Goal: Find specific page/section: Find specific page/section

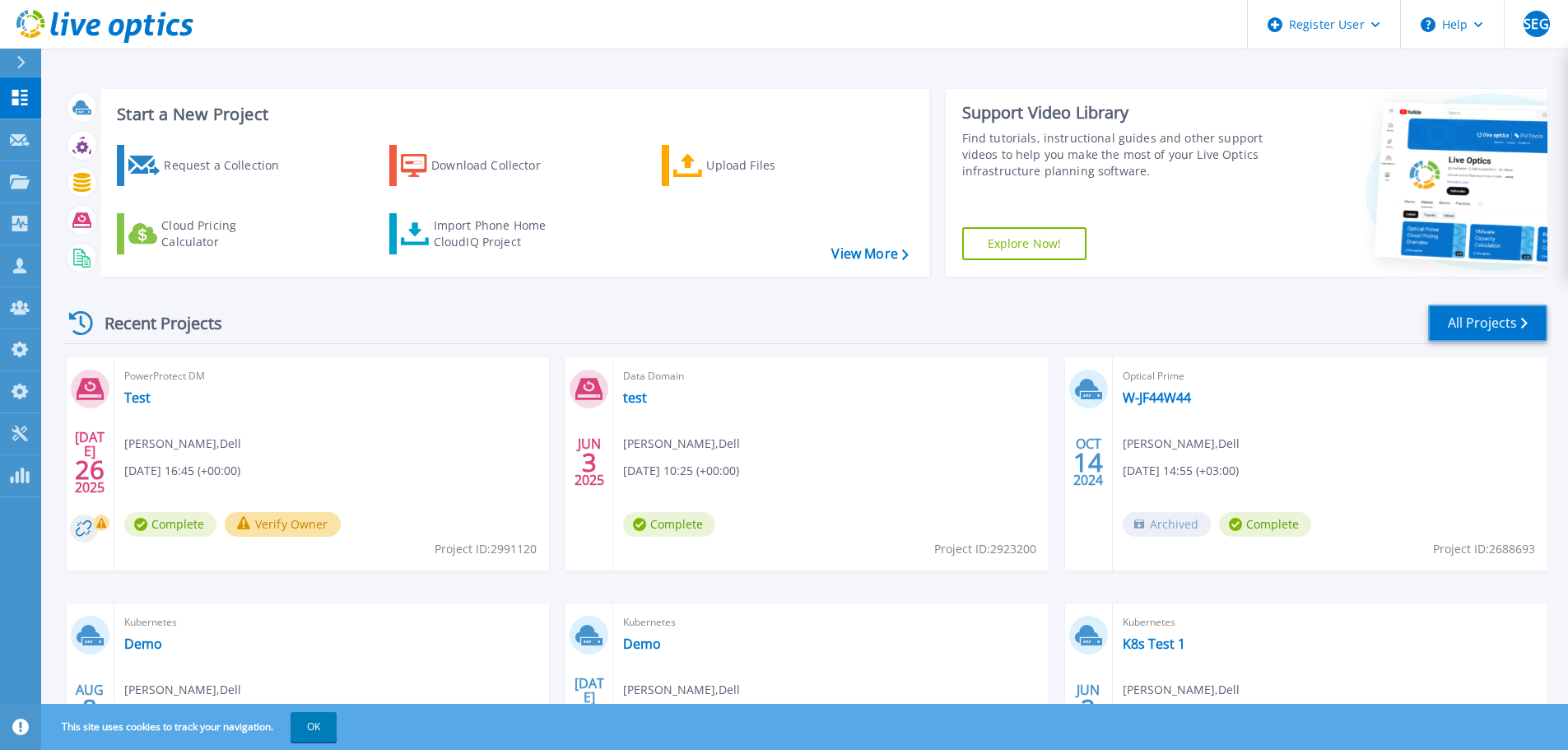
click at [1466, 327] on link "All Projects" at bounding box center [1487, 323] width 120 height 37
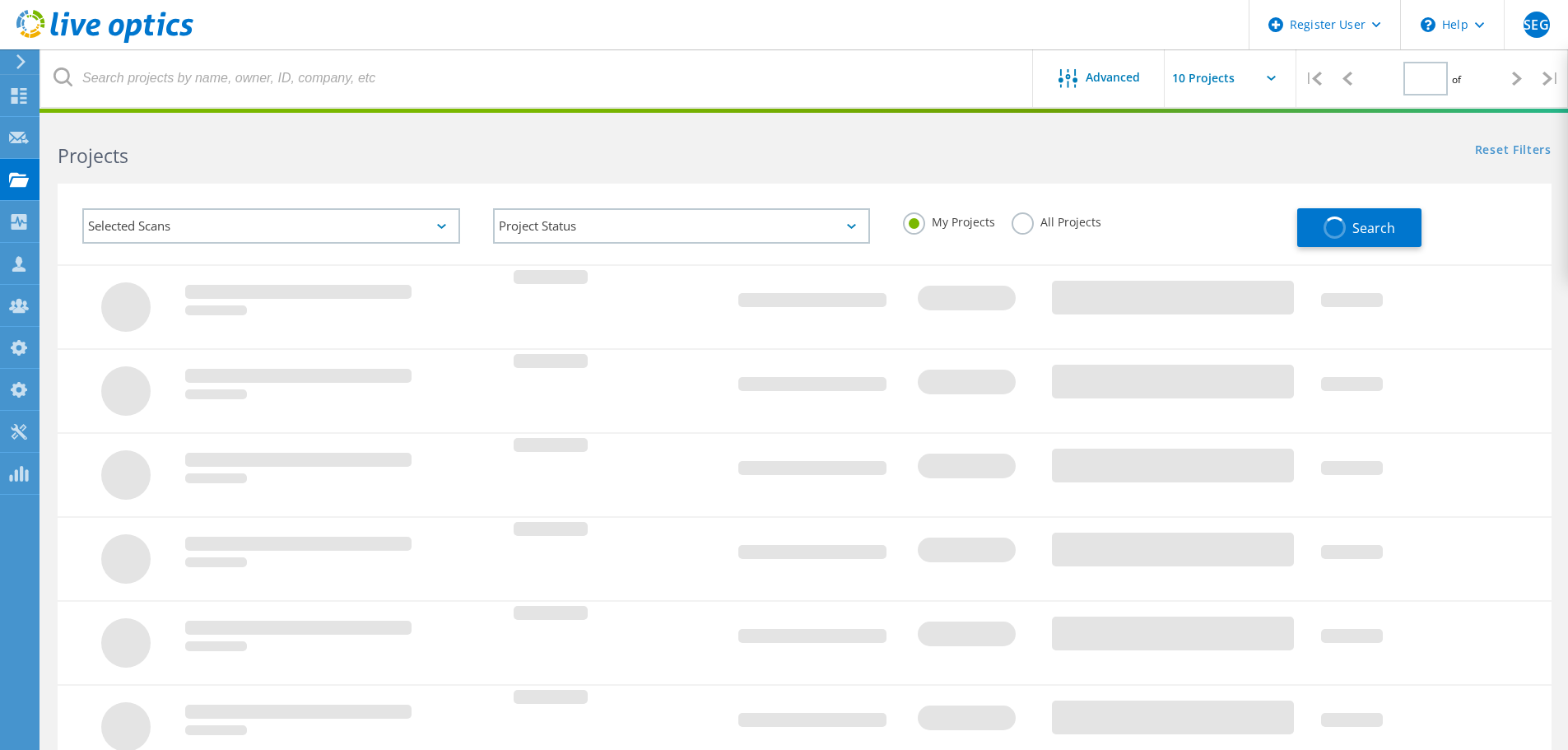
type input "1"
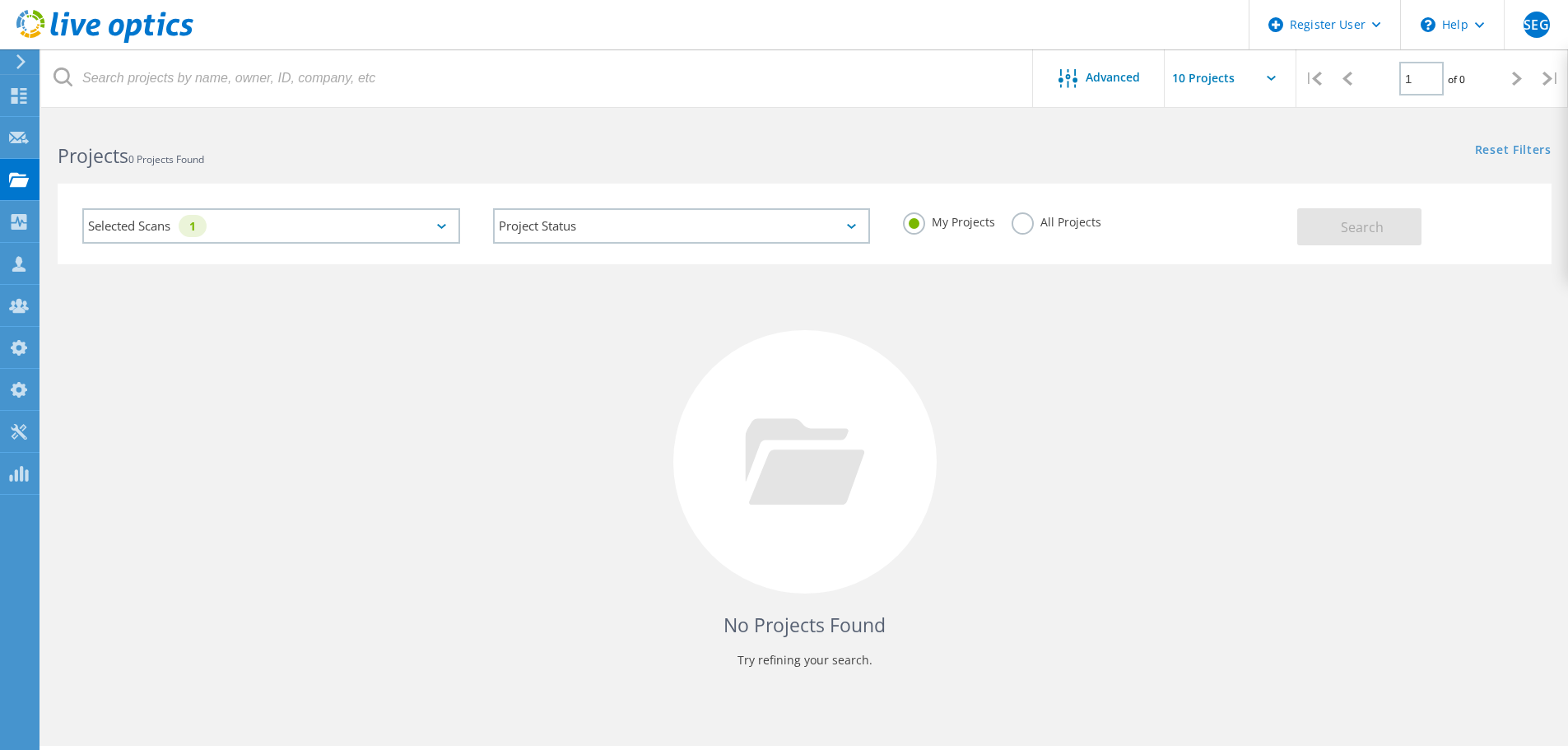
click at [1029, 220] on label "All Projects" at bounding box center [1056, 220] width 90 height 16
click at [0, 0] on input "All Projects" at bounding box center [0, 0] width 0 height 0
click at [1375, 221] on span "Search" at bounding box center [1362, 227] width 43 height 18
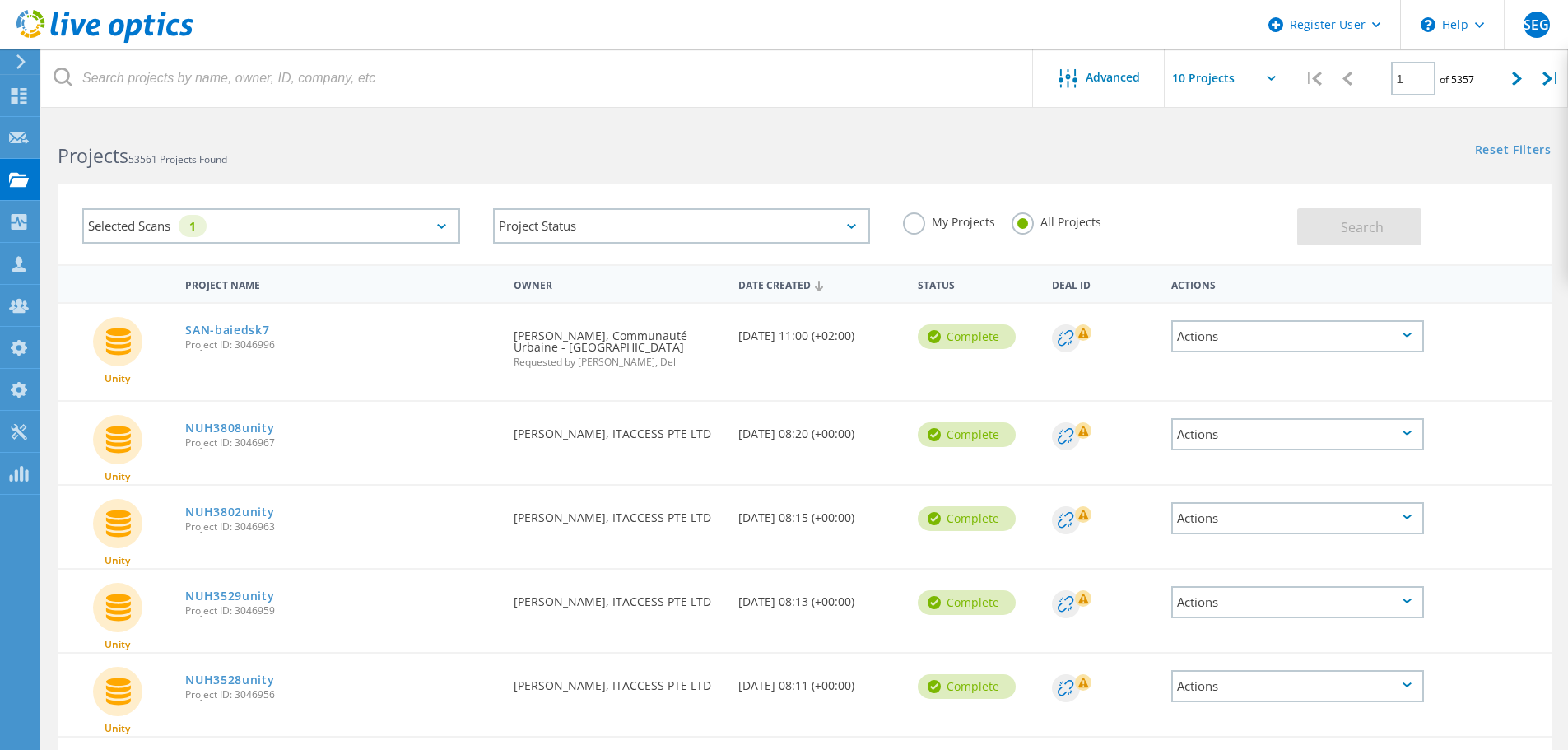
click at [439, 222] on div "Selected Scans 1" at bounding box center [271, 226] width 378 height 36
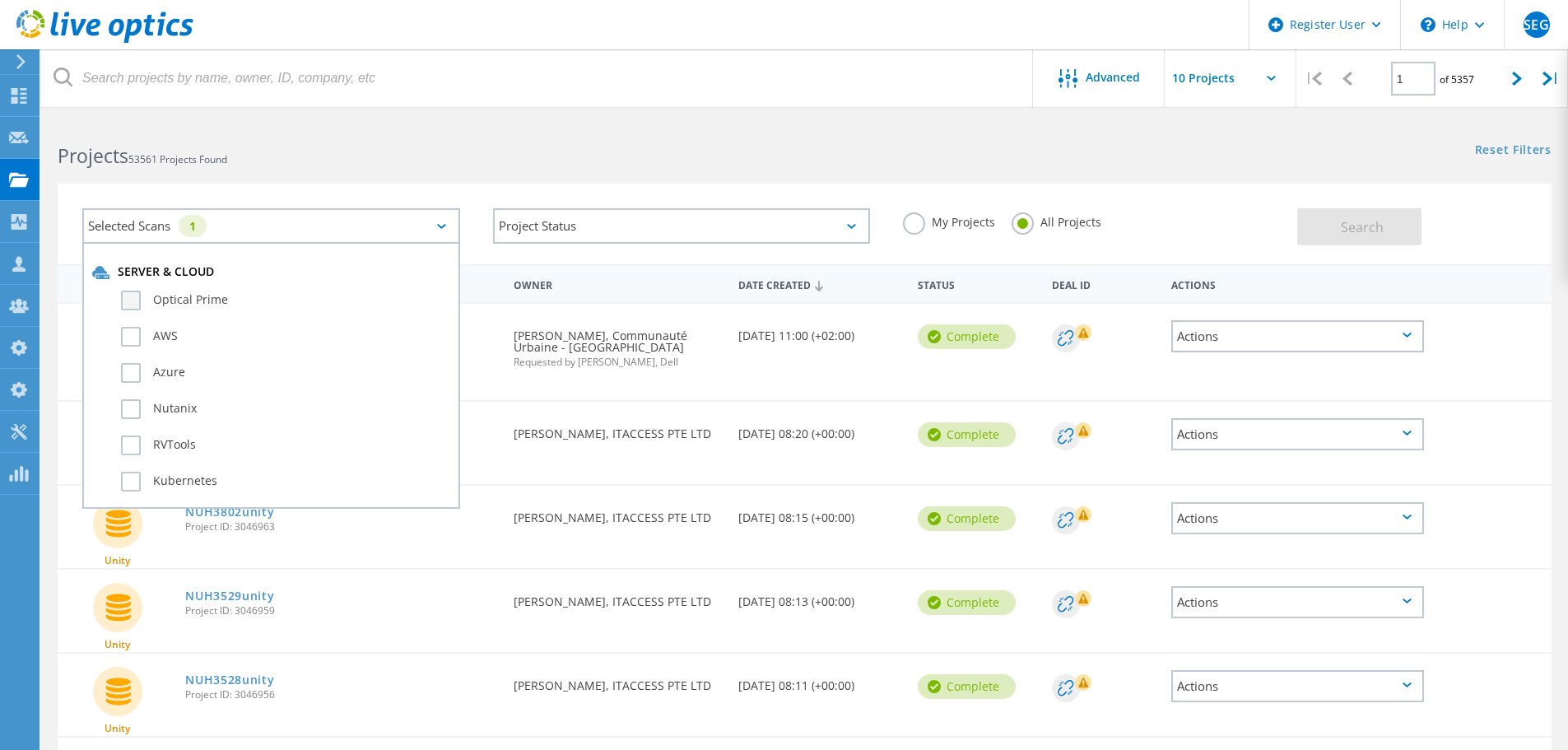
click at [132, 296] on label "Optical Prime" at bounding box center [285, 301] width 329 height 20
click at [0, 0] on input "Optical Prime" at bounding box center [0, 0] width 0 height 0
click at [1355, 235] on span "Search" at bounding box center [1362, 227] width 43 height 18
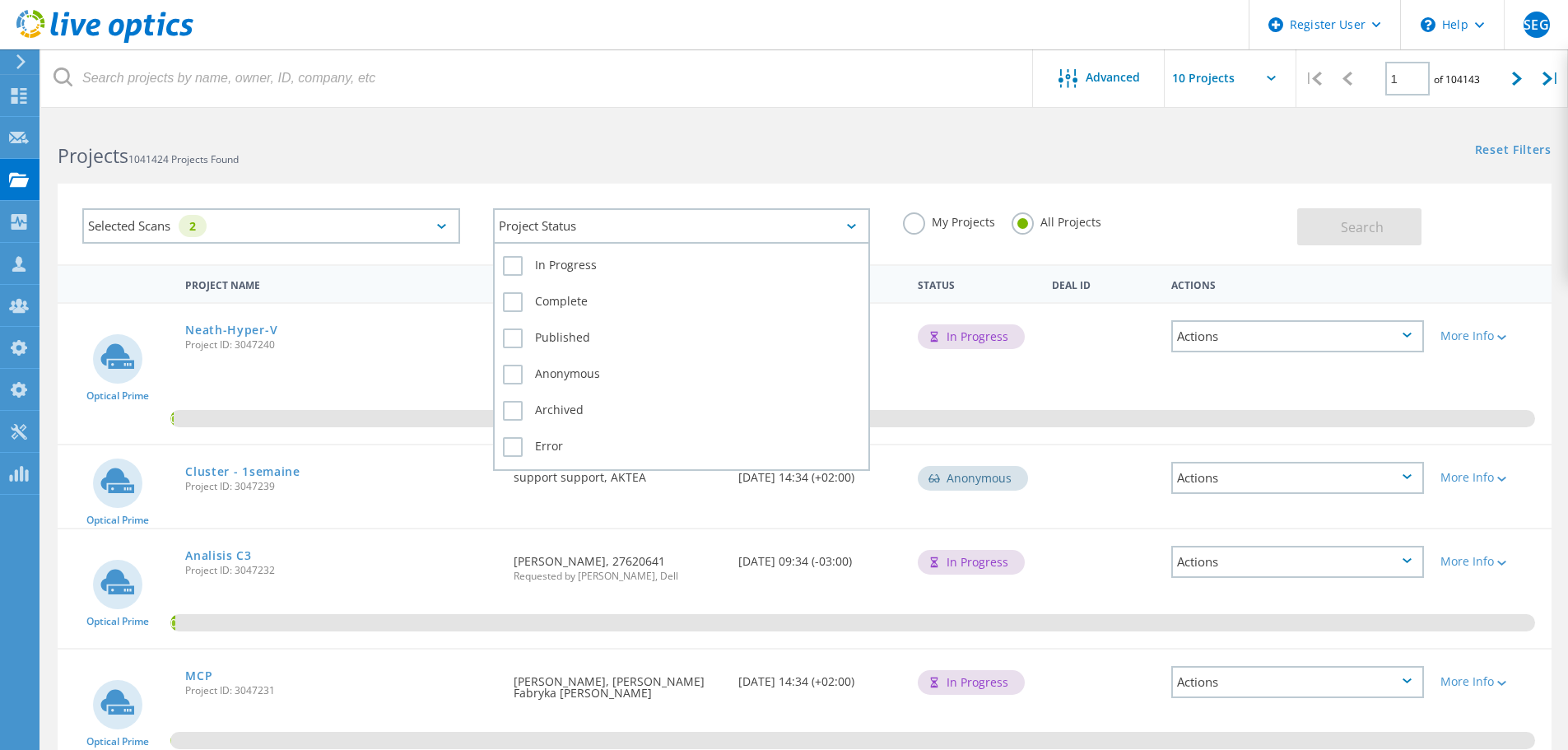
click at [577, 219] on div "Project Status" at bounding box center [681, 226] width 378 height 36
click at [507, 262] on label "In Progress" at bounding box center [681, 266] width 358 height 20
click at [0, 0] on input "In Progress" at bounding box center [0, 0] width 0 height 0
click at [508, 265] on label "In Progress" at bounding box center [681, 266] width 358 height 20
click at [0, 0] on input "In Progress" at bounding box center [0, 0] width 0 height 0
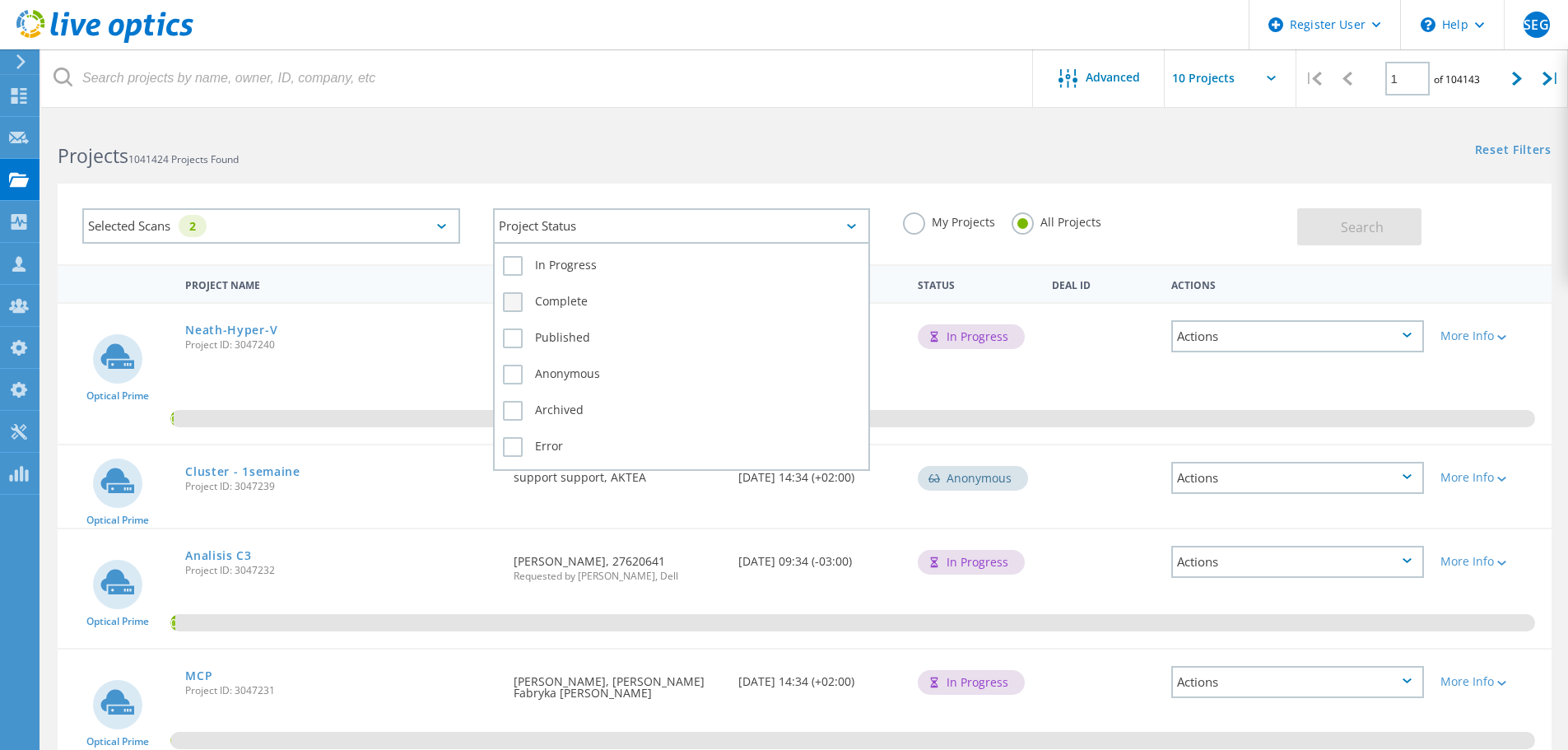
click at [509, 305] on label "Complete" at bounding box center [681, 302] width 358 height 20
click at [0, 0] on input "Complete" at bounding box center [0, 0] width 0 height 0
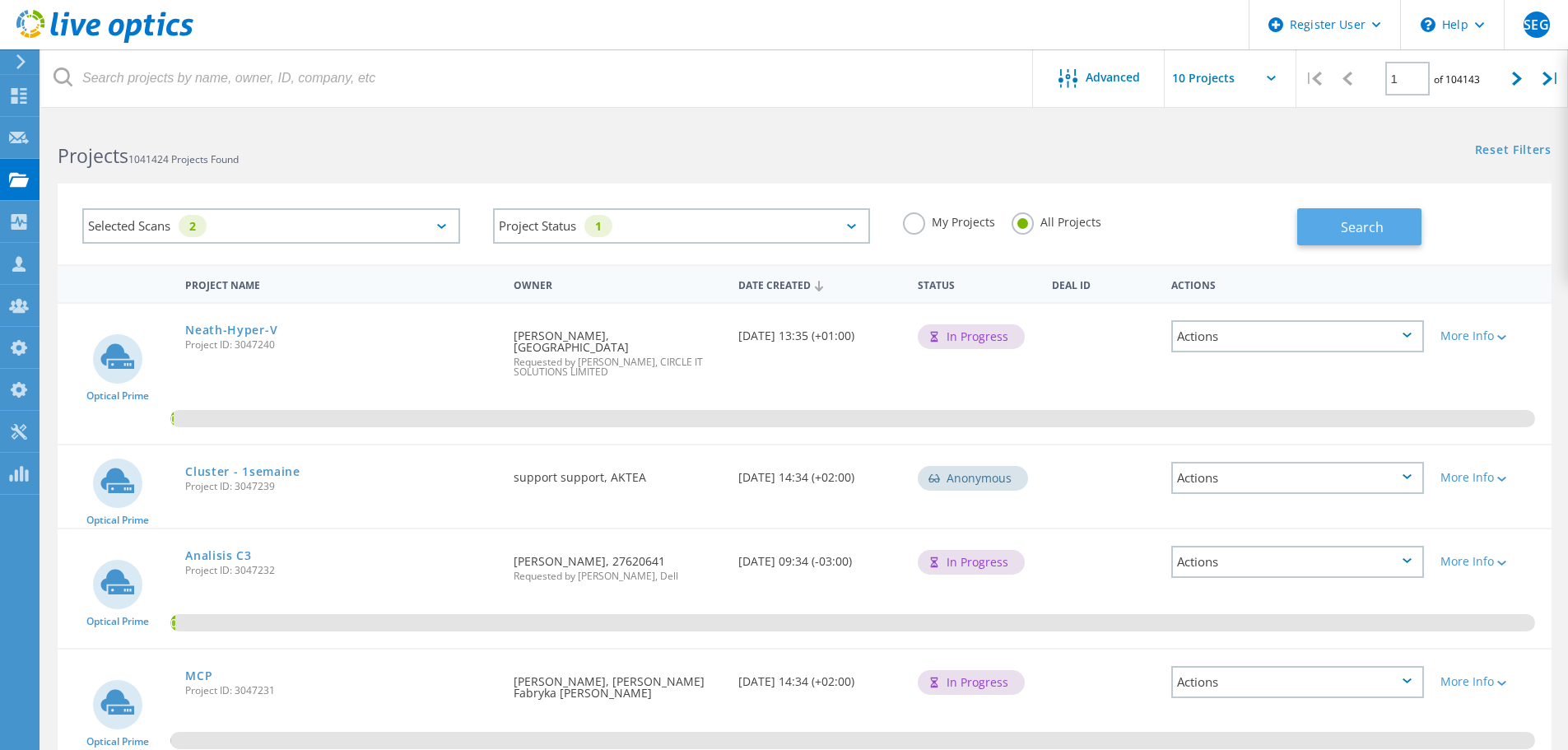
click at [1332, 222] on button "Search" at bounding box center [1359, 226] width 125 height 37
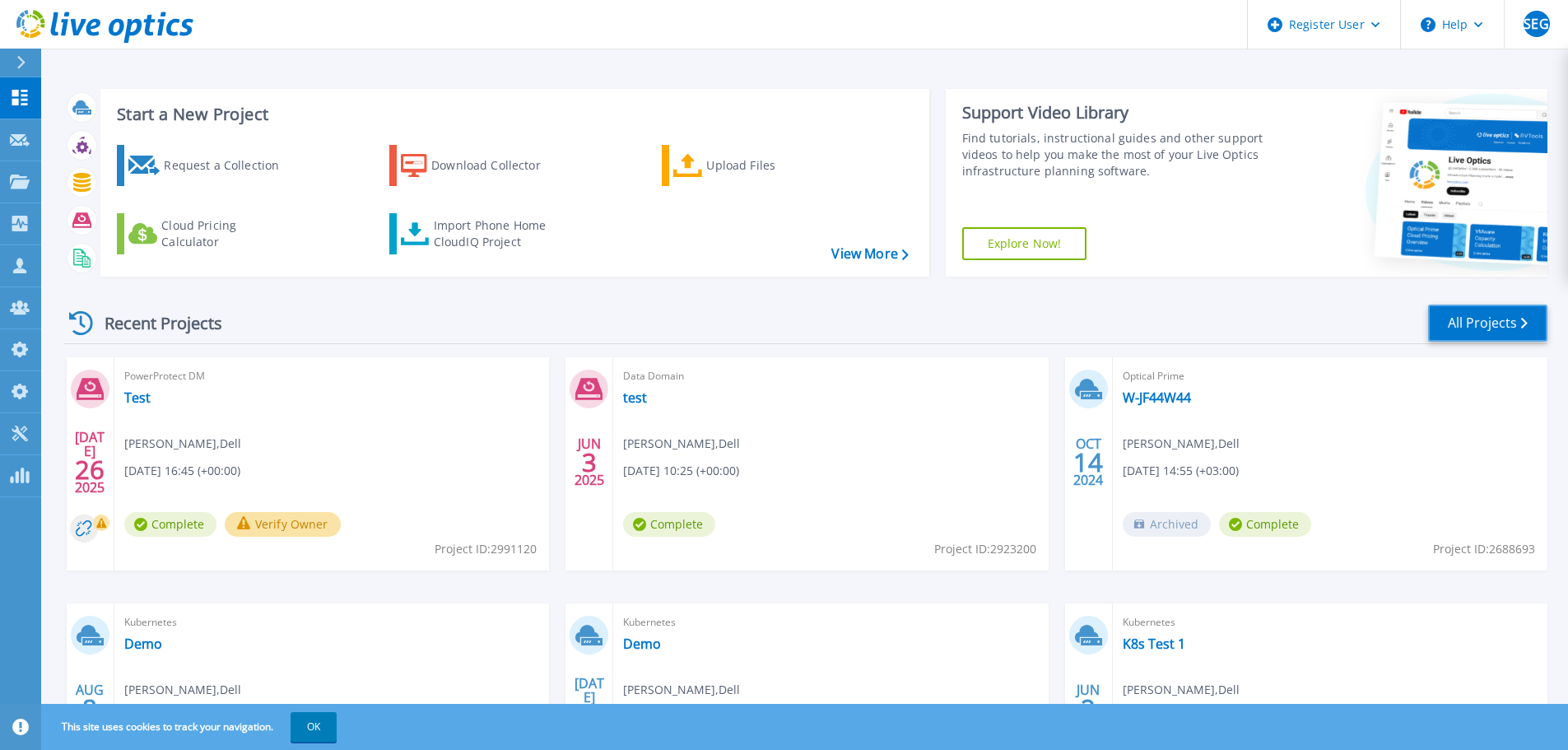
click at [1479, 317] on link "All Projects" at bounding box center [1487, 323] width 120 height 37
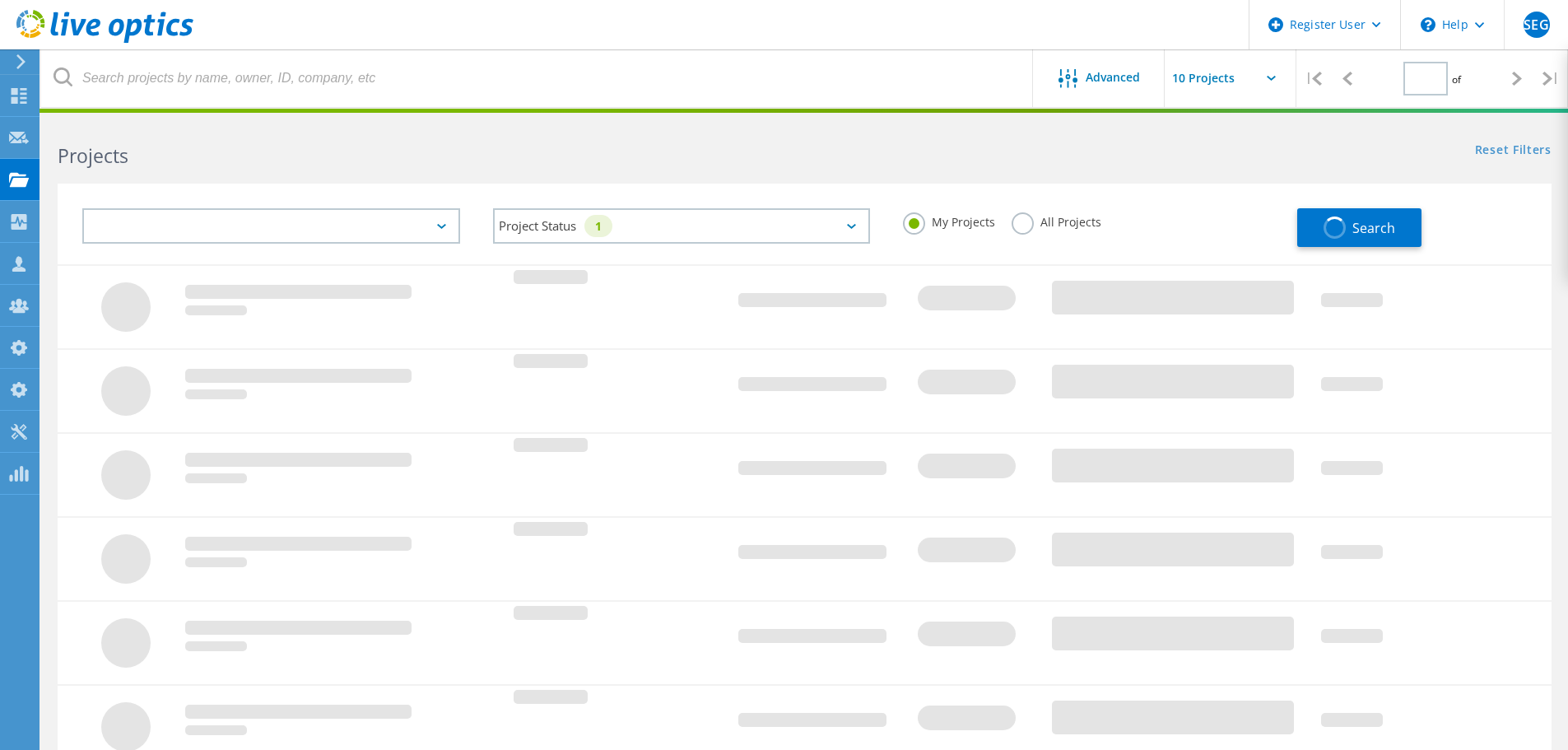
type input "1"
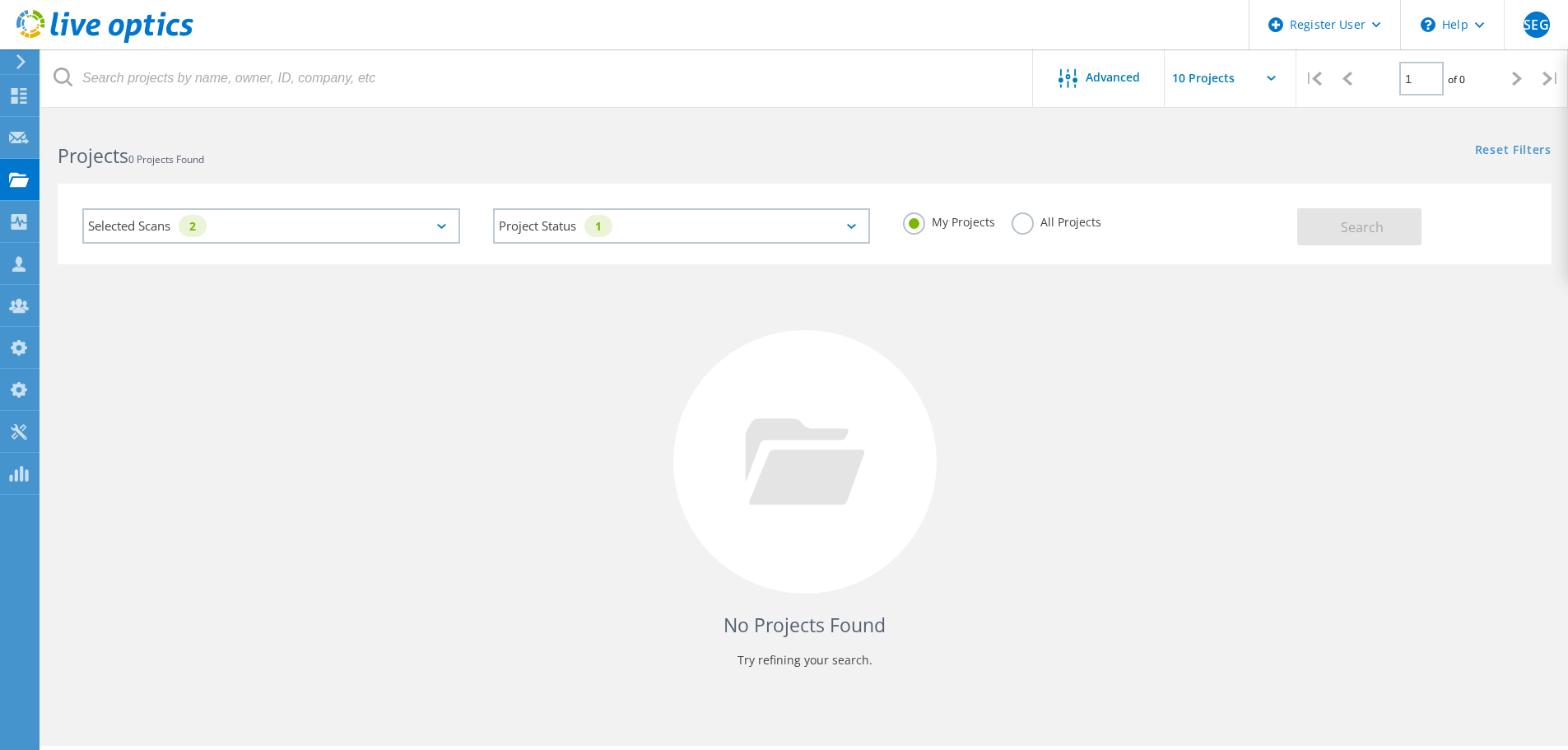
click at [1020, 226] on label "All Projects" at bounding box center [1056, 220] width 90 height 16
click at [0, 0] on input "All Projects" at bounding box center [0, 0] width 0 height 0
click at [1376, 234] on span "Search" at bounding box center [1362, 227] width 43 height 18
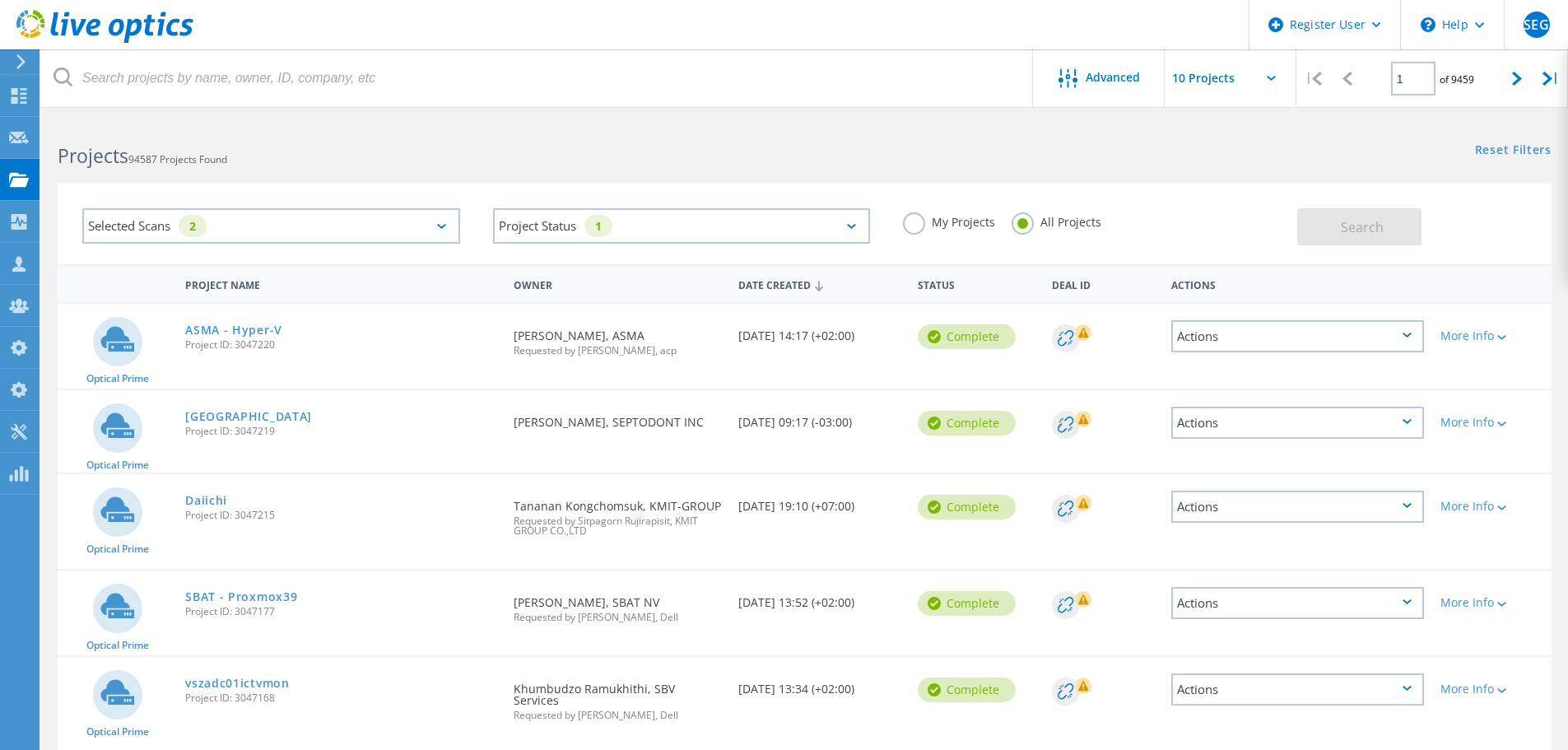
click at [440, 212] on div "Selected Scans 2" at bounding box center [271, 226] width 378 height 36
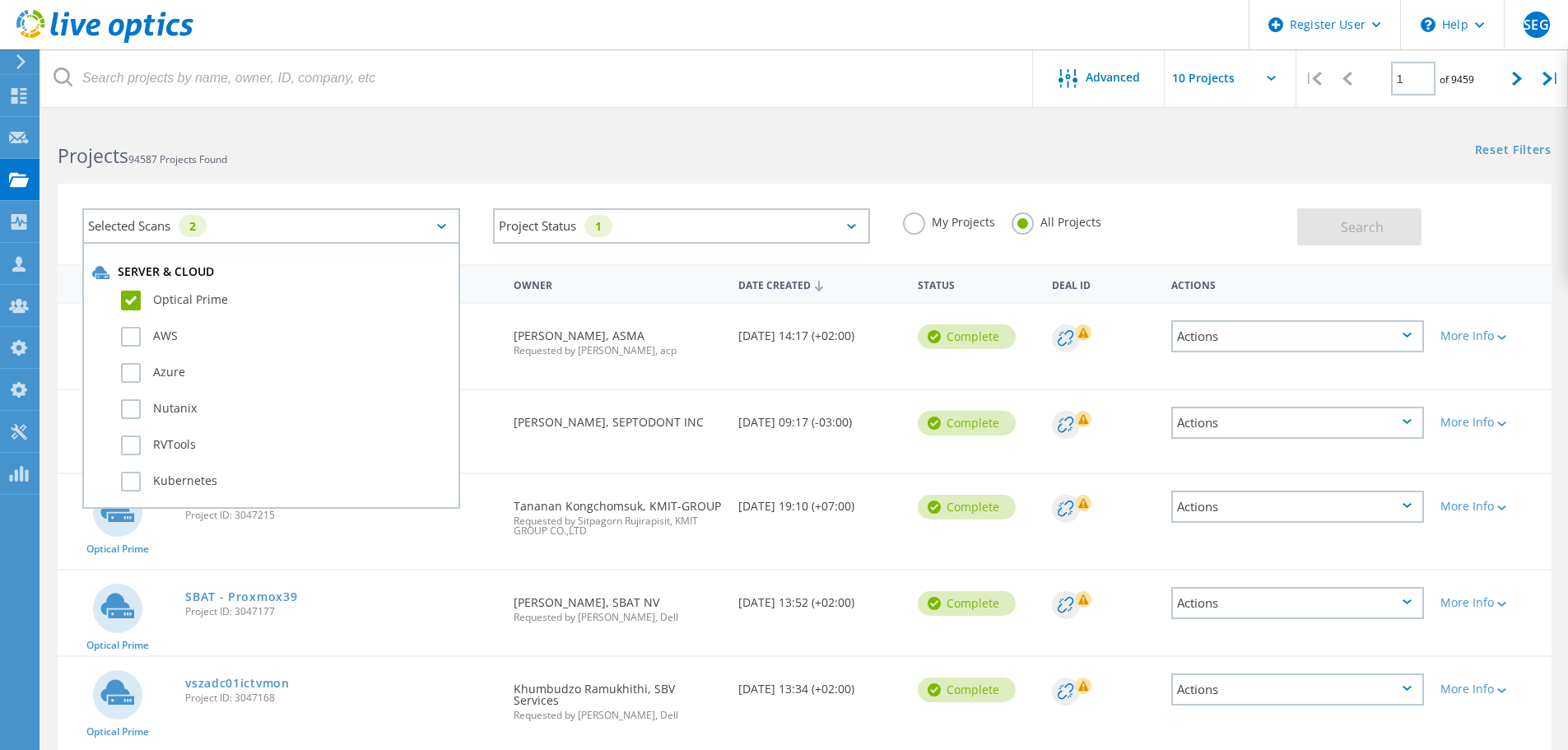
click at [125, 299] on label "Optical Prime" at bounding box center [285, 301] width 329 height 20
click at [0, 0] on input "Optical Prime" at bounding box center [0, 0] width 0 height 0
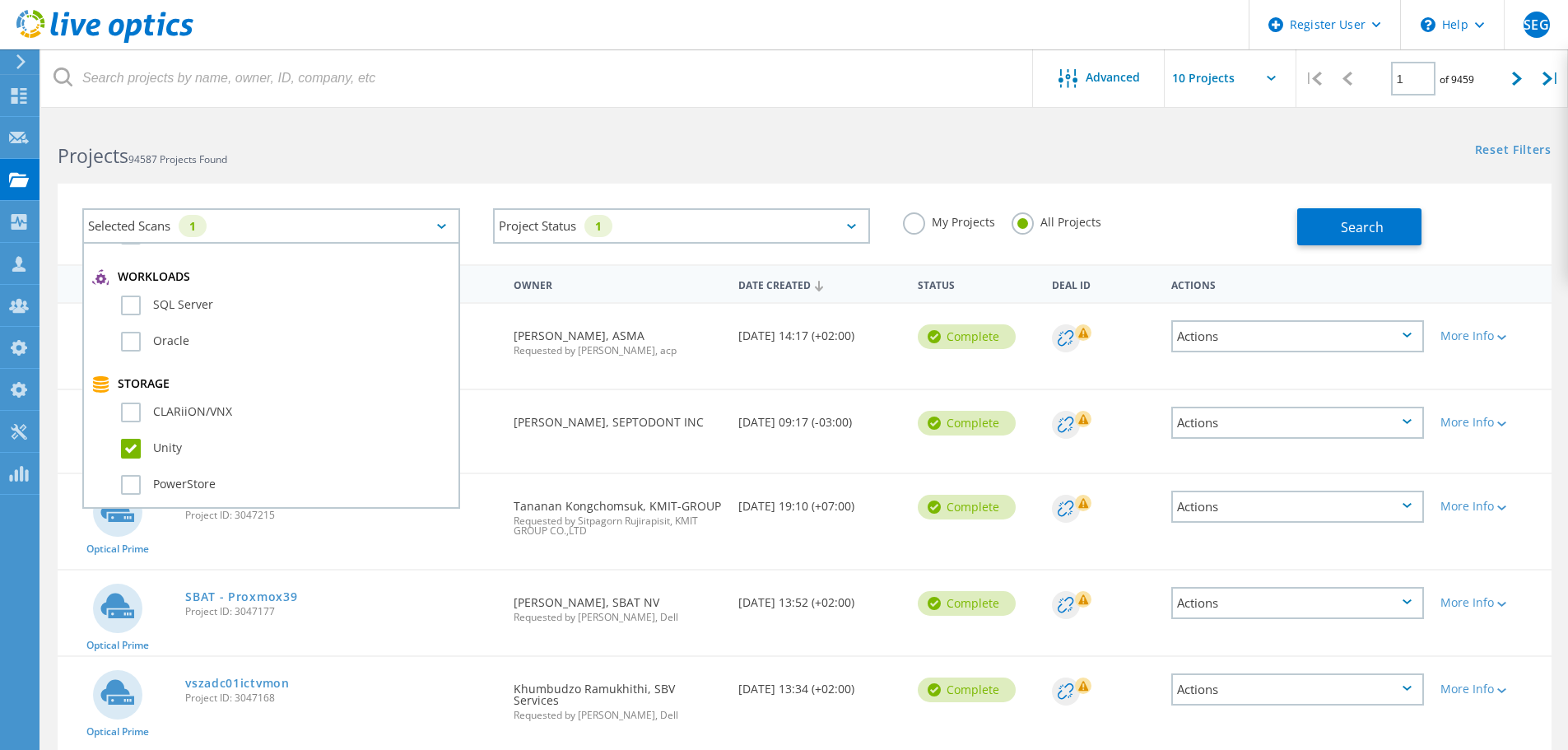
click at [135, 445] on label "Unity" at bounding box center [285, 448] width 329 height 20
click at [0, 0] on input "Unity" at bounding box center [0, 0] width 0 height 0
click at [131, 481] on label "Pure" at bounding box center [285, 481] width 329 height 20
click at [0, 0] on input "Pure" at bounding box center [0, 0] width 0 height 0
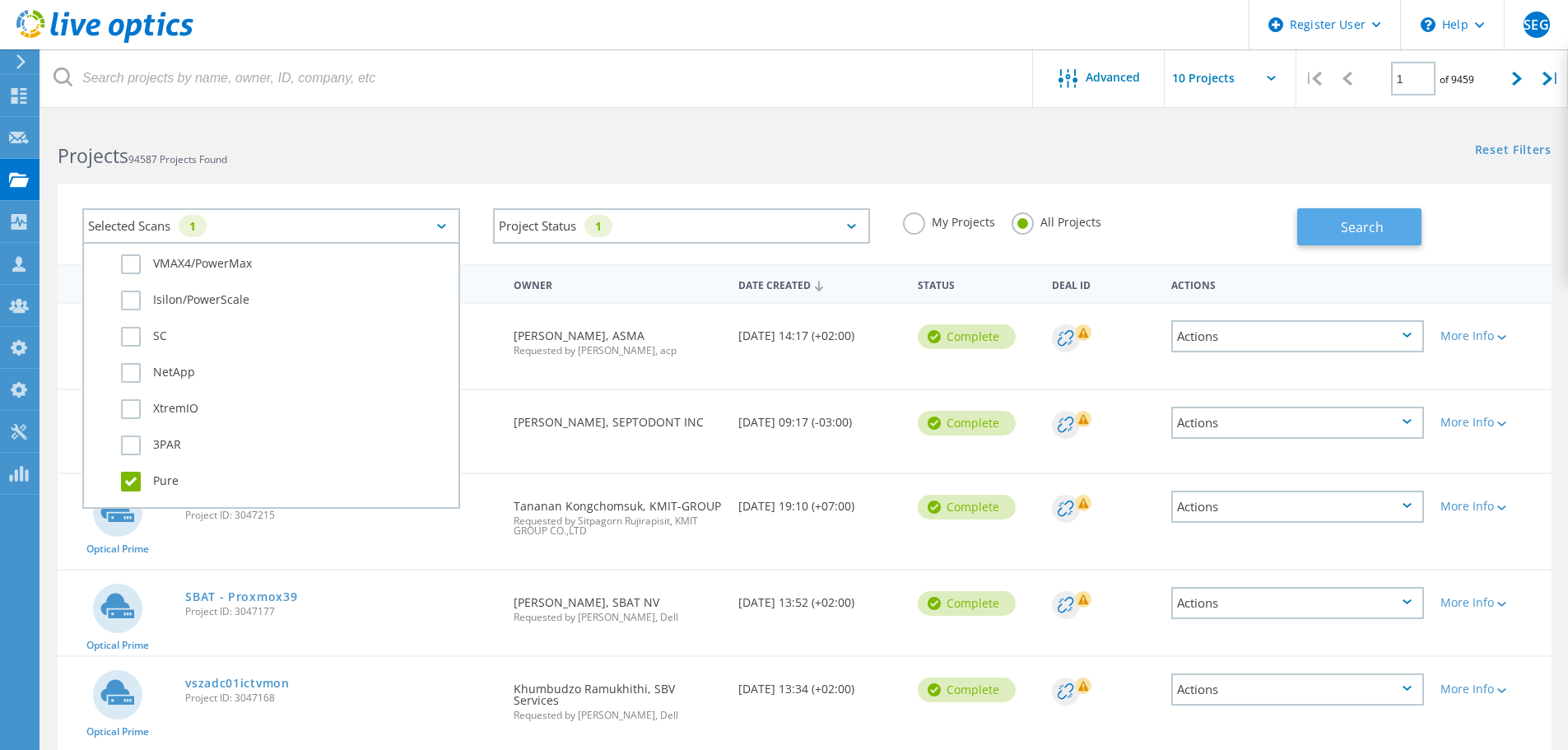
click at [1399, 220] on button "Search" at bounding box center [1359, 226] width 125 height 37
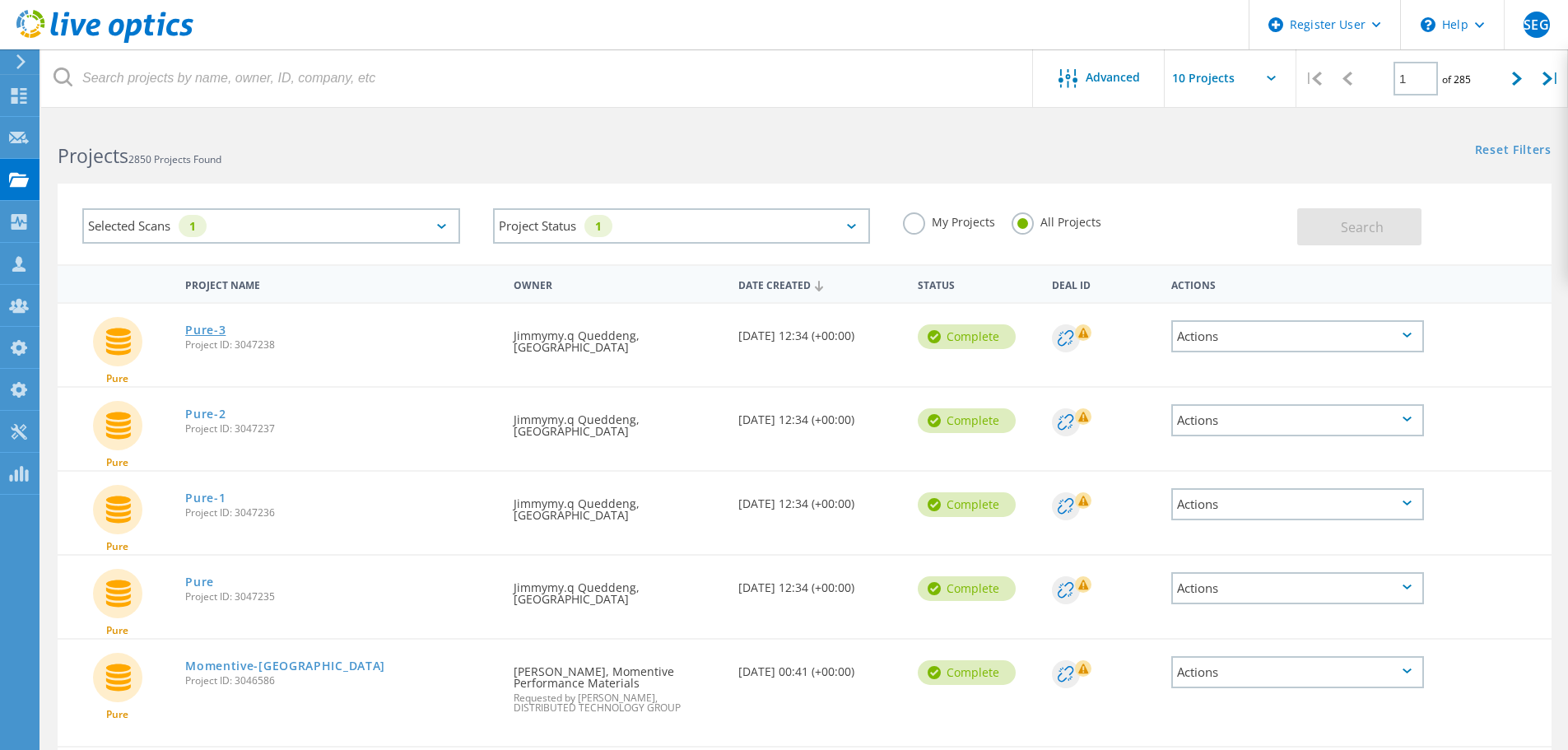
click at [208, 330] on link "Pure-3" at bounding box center [205, 330] width 40 height 12
